Goal: Check status: Check status

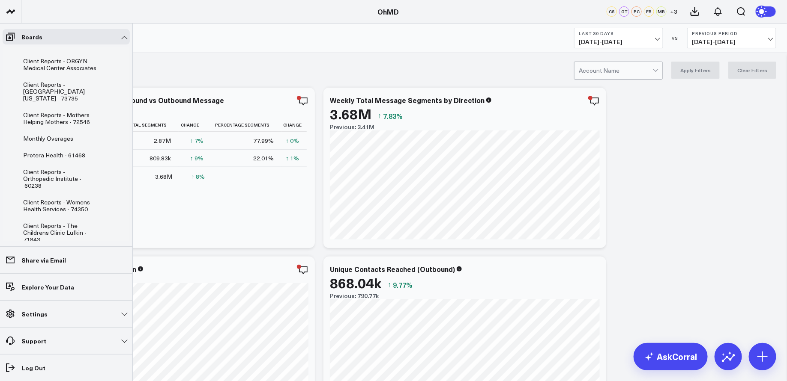
scroll to position [114, 0]
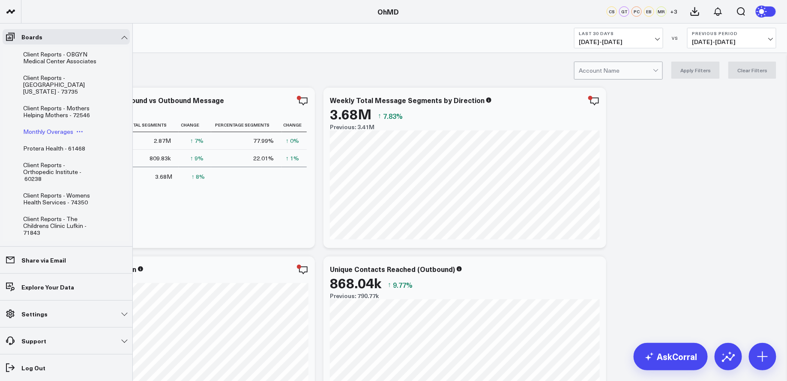
click at [62, 131] on span "Monthly Overages" at bounding box center [48, 132] width 50 height 8
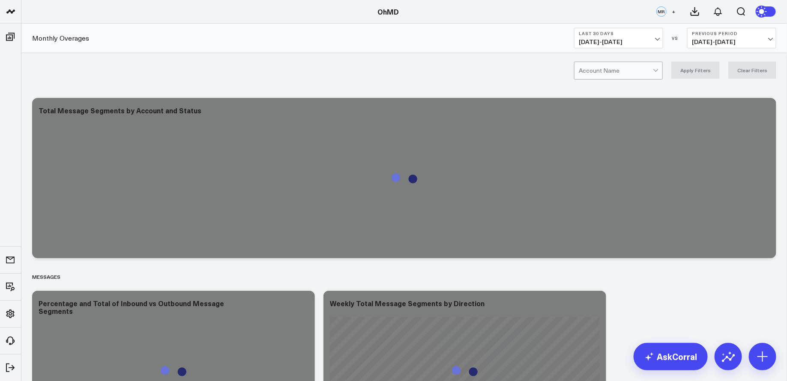
click at [614, 71] on div at bounding box center [615, 70] width 74 height 17
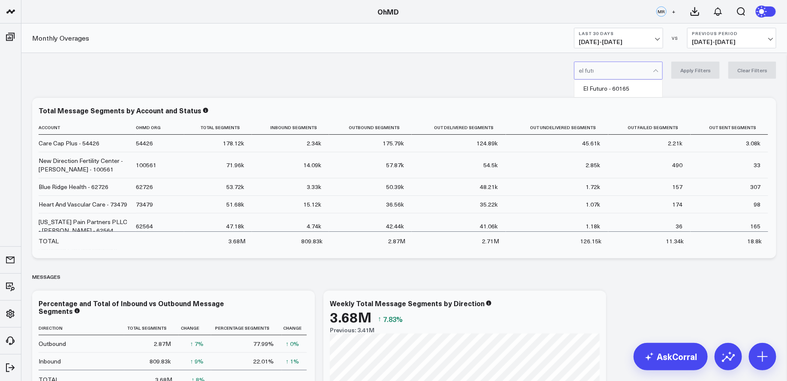
type input "el futuro"
click at [619, 88] on div "El Futuro - 60165" at bounding box center [618, 88] width 88 height 17
click at [641, 41] on span "[DATE] - [DATE]" at bounding box center [618, 42] width 80 height 7
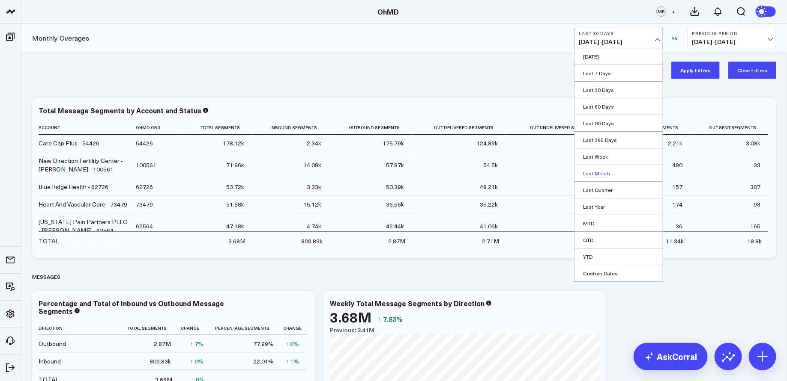
click at [604, 171] on link "Last Month" at bounding box center [618, 173] width 88 height 16
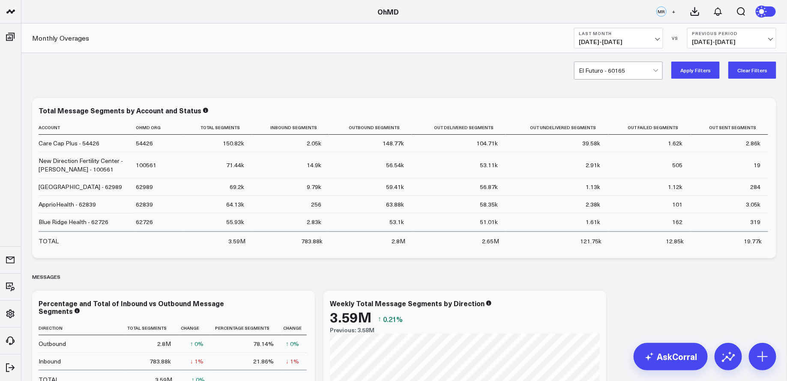
click at [699, 75] on button "Apply Filters" at bounding box center [695, 70] width 48 height 17
